Goal: Task Accomplishment & Management: Manage account settings

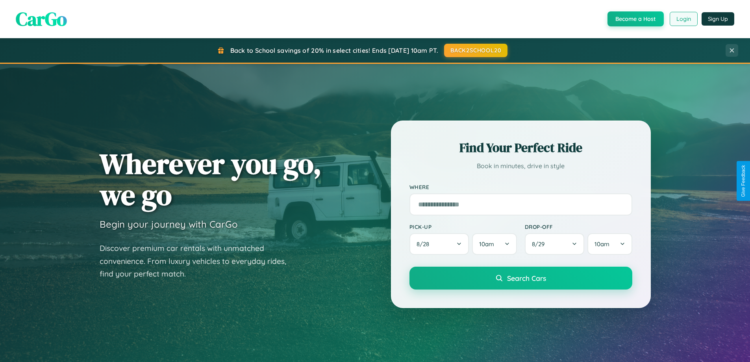
click at [683, 19] on button "Login" at bounding box center [684, 19] width 28 height 14
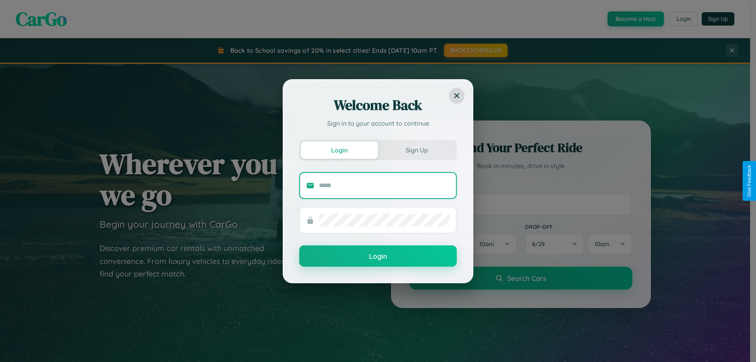
click at [384, 185] on input "text" at bounding box center [384, 185] width 131 height 13
type input "**********"
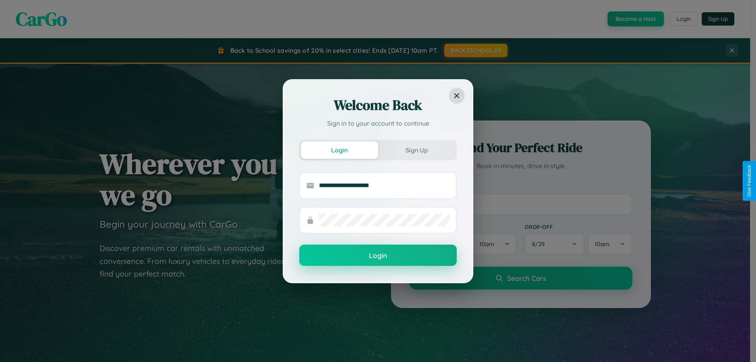
click at [378, 256] on button "Login" at bounding box center [378, 255] width 158 height 21
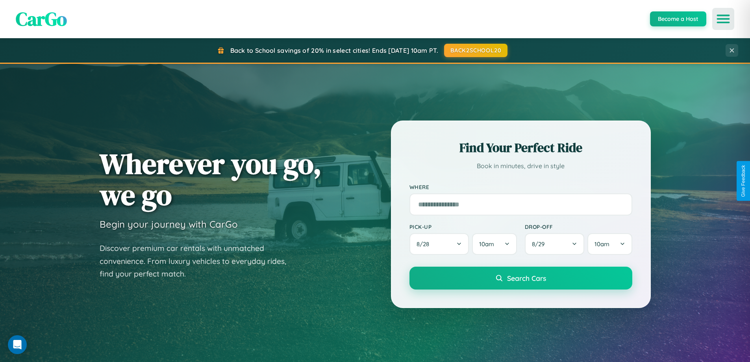
click at [724, 19] on icon "Open menu" at bounding box center [723, 18] width 11 height 7
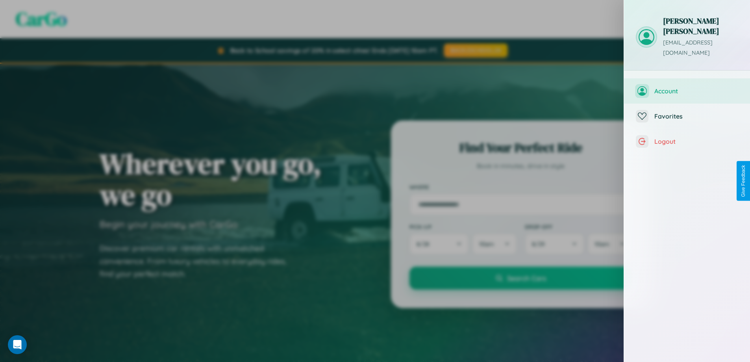
click at [687, 87] on span "Account" at bounding box center [697, 91] width 84 height 8
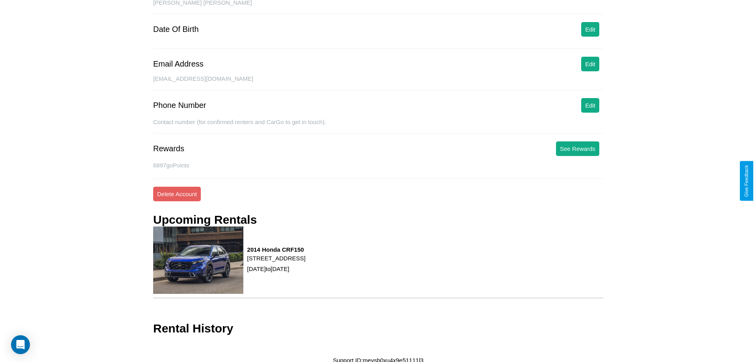
scroll to position [91, 0]
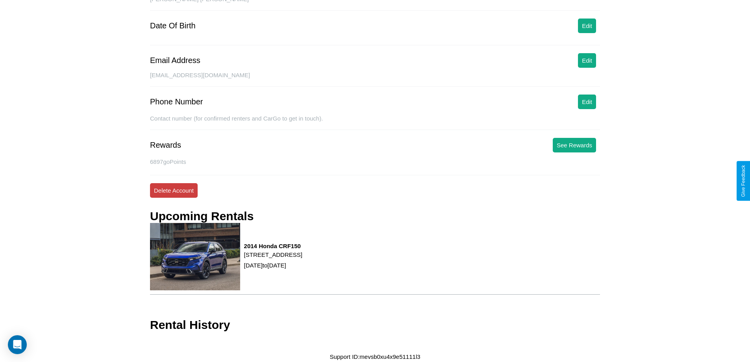
click at [174, 190] on button "Delete Account" at bounding box center [174, 190] width 48 height 15
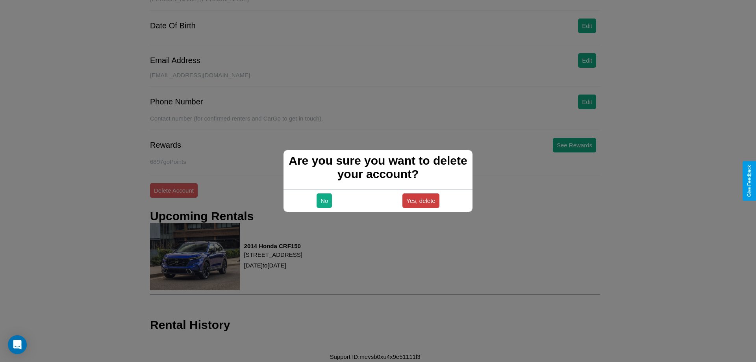
click at [421, 200] on button "Yes, delete" at bounding box center [421, 200] width 37 height 15
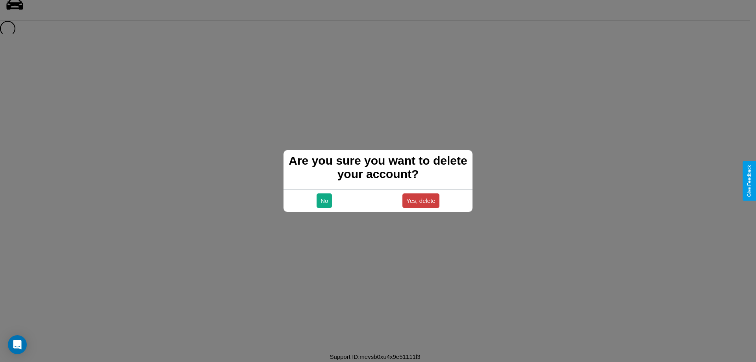
scroll to position [11, 0]
